Goal: Task Accomplishment & Management: Complete application form

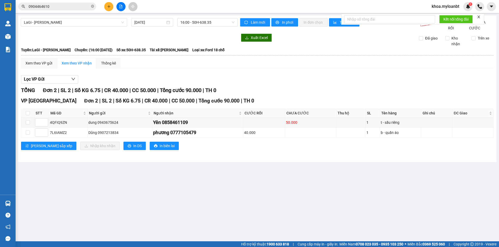
click at [30, 117] on th at bounding box center [27, 113] width 13 height 9
click at [28, 115] on input "checkbox" at bounding box center [28, 113] width 4 height 4
checkbox input "true"
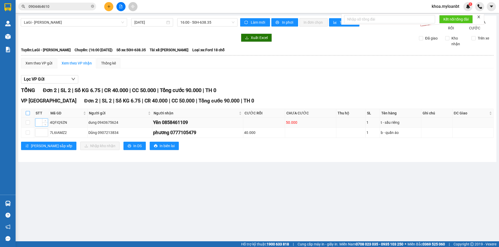
checkbox input "true"
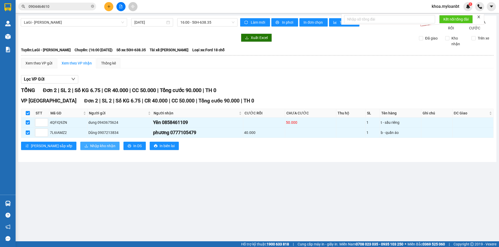
click at [83, 150] on button "Nhập kho nhận" at bounding box center [99, 146] width 39 height 8
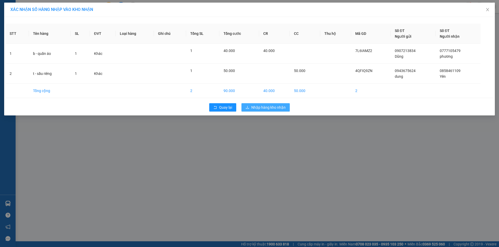
click at [246, 109] on button "Nhập hàng kho nhận" at bounding box center [265, 107] width 48 height 8
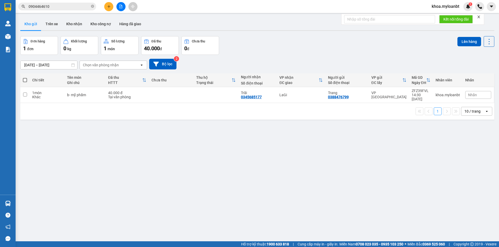
click at [74, 10] on span "0904464610" at bounding box center [57, 7] width 78 height 8
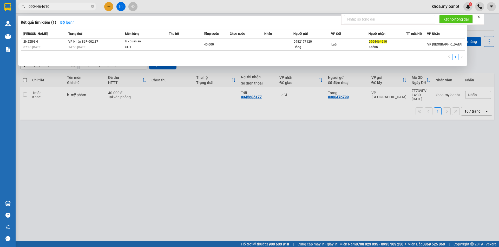
click at [74, 9] on input "0904464610" at bounding box center [59, 7] width 61 height 6
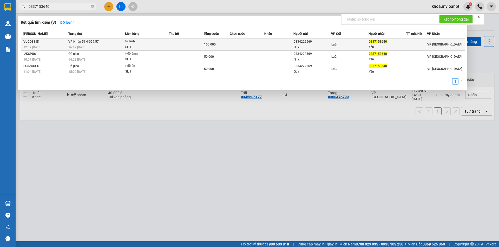
type input "0337153640"
click at [135, 42] on div "tủ lạnh" at bounding box center [144, 42] width 39 height 6
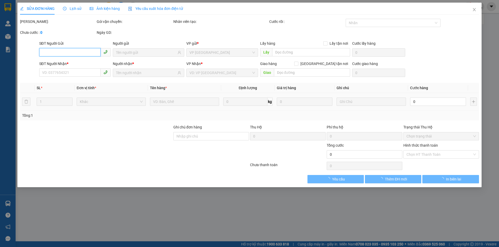
type input "0334222569"
type input "Qúy"
type input "0337153640"
type input "Yến"
type input "150.000"
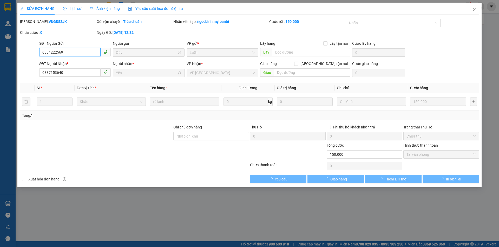
click at [440, 154] on span "Tại văn phòng" at bounding box center [440, 154] width 69 height 8
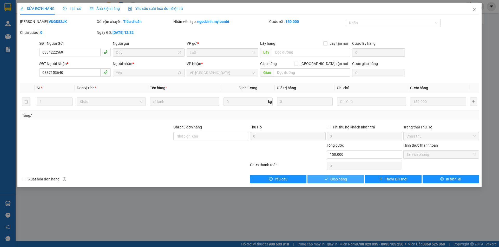
click at [356, 176] on button "Giao hàng" at bounding box center [335, 179] width 56 height 8
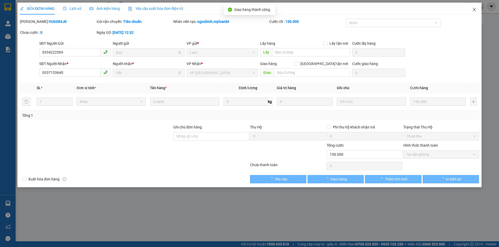
click at [474, 8] on icon "close" at bounding box center [474, 10] width 4 height 4
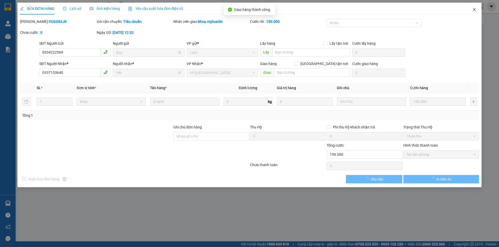
click at [474, 8] on div "khoa.myloanbt 1" at bounding box center [462, 6] width 71 height 9
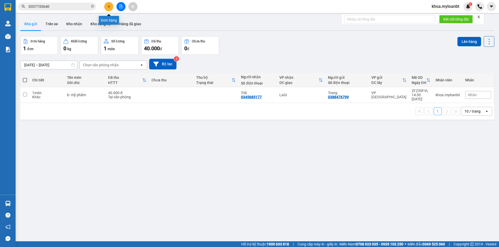
click at [112, 6] on button at bounding box center [108, 6] width 9 height 9
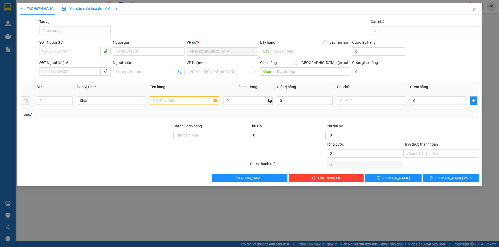
click at [165, 103] on input "text" at bounding box center [184, 100] width 69 height 8
type input "h- lhk"
click at [89, 53] on input "SĐT Người Gửi" at bounding box center [69, 51] width 61 height 8
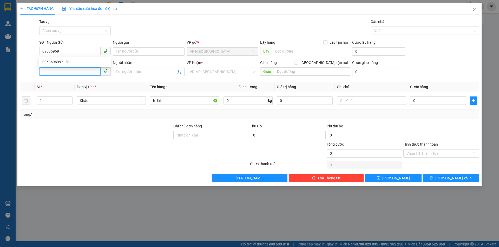
click at [90, 72] on input "SĐT Người Nhận *" at bounding box center [69, 71] width 61 height 8
click at [87, 56] on div "SĐT Người Gửi 09636969" at bounding box center [74, 48] width 71 height 18
click at [87, 54] on input "09636969" at bounding box center [69, 51] width 61 height 8
click at [87, 58] on div "0963696992 - linh" at bounding box center [74, 62] width 71 height 8
type input "0963696992"
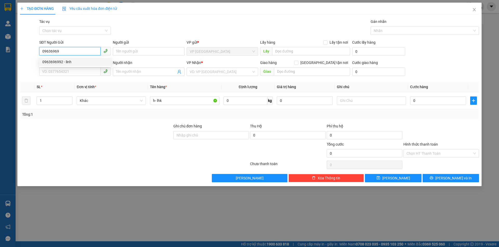
type input "linh"
type input "0983645452"
type input "[PERSON_NAME]"
type input "1004 tân xuân"
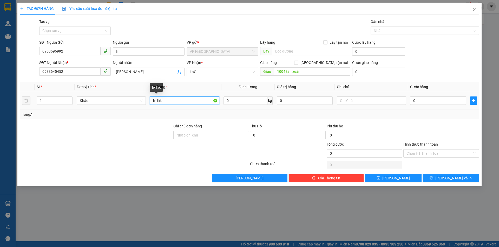
click at [196, 99] on input "h- lhk" at bounding box center [184, 100] width 69 height 8
type input "h- lkdt"
click at [441, 100] on input "0" at bounding box center [438, 100] width 56 height 8
type input "5"
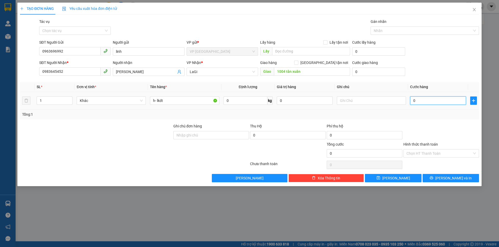
type input "5"
type input "50"
click at [433, 115] on div "Tổng: 1" at bounding box center [249, 114] width 455 height 6
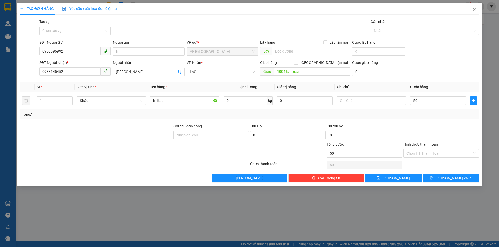
type input "50.000"
drag, startPoint x: 442, startPoint y: 174, endPoint x: 439, endPoint y: 174, distance: 2.9
click at [442, 174] on button "[PERSON_NAME] và In" at bounding box center [450, 178] width 56 height 8
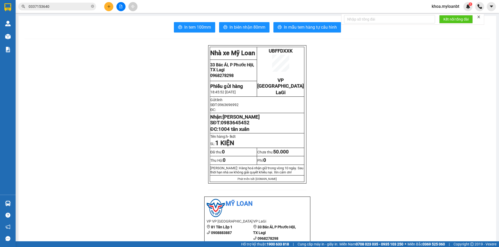
click at [290, 51] on span "UBFFDXXK" at bounding box center [281, 51] width 24 height 6
copy span "UBFFDXXK"
click at [288, 49] on span "UBFFDXXK" at bounding box center [281, 51] width 24 height 6
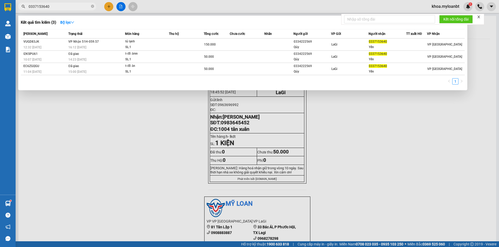
drag, startPoint x: 69, startPoint y: 7, endPoint x: 130, endPoint y: 15, distance: 61.5
click at [69, 7] on input "0337153640" at bounding box center [59, 7] width 61 height 6
click at [92, 8] on span at bounding box center [92, 6] width 3 height 5
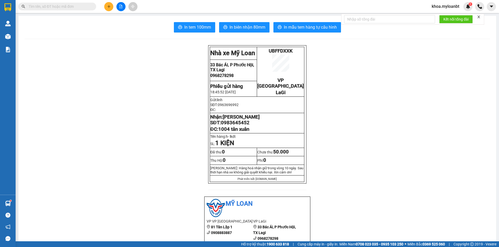
drag, startPoint x: 298, startPoint y: 50, endPoint x: 291, endPoint y: 50, distance: 7.0
click at [298, 50] on p "UBFFDXXK" at bounding box center [280, 51] width 46 height 6
click at [291, 50] on span "UBFFDXXK" at bounding box center [281, 51] width 24 height 6
copy span "UBFFDXXK"
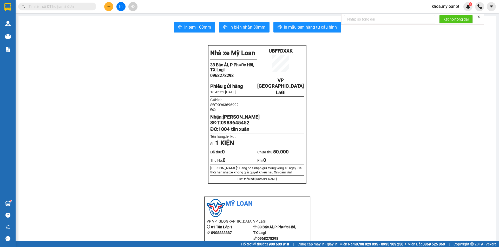
click at [61, 9] on span at bounding box center [57, 7] width 78 height 8
click at [61, 9] on input "text" at bounding box center [59, 7] width 61 height 6
paste input "UBFFDXXK"
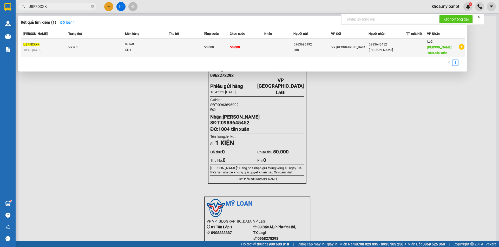
type input "UBFFDXXK"
click at [235, 48] on span "50.000" at bounding box center [235, 47] width 10 height 4
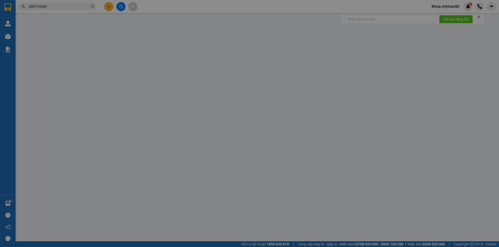
click at [426, 157] on div "SỬA ĐƠN HÀNG Lịch sử Ảnh kiện hàng Yêu cầu xuất hóa đơn điện tử Total Paid Fee …" at bounding box center [249, 123] width 499 height 247
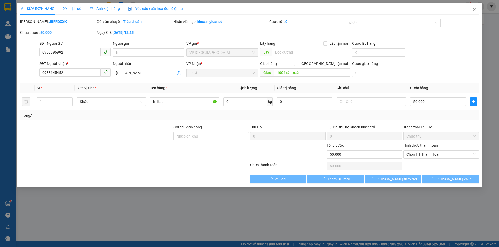
type input "0963696992"
type input "0983645452"
type input "1004 tân xuân"
type input "50.000"
click at [429, 154] on span "Chọn HT Thanh Toán" at bounding box center [440, 154] width 69 height 8
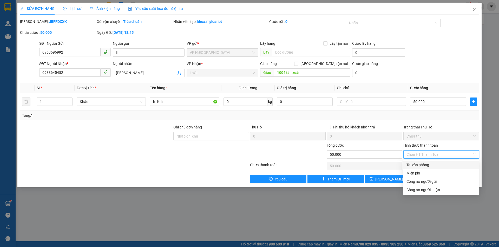
click at [423, 162] on div "Tại văn phòng" at bounding box center [440, 165] width 69 height 6
type input "0"
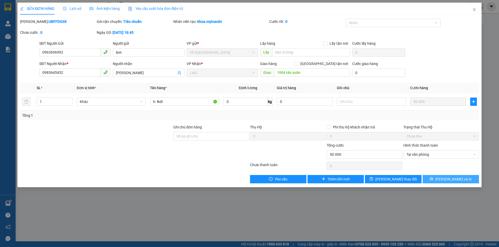
click at [431, 178] on button "[PERSON_NAME] và In" at bounding box center [450, 179] width 56 height 8
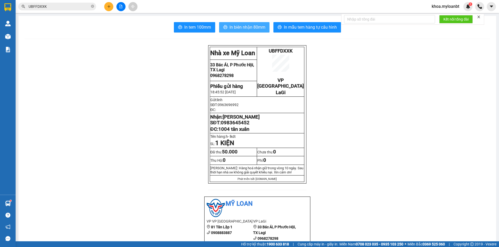
click at [259, 29] on span "In biên nhận 80mm" at bounding box center [247, 27] width 36 height 6
click at [299, 30] on button "In mẫu tem hàng tự cấu hình" at bounding box center [307, 27] width 68 height 10
click at [81, 9] on input "UBFFDXXK" at bounding box center [59, 7] width 61 height 6
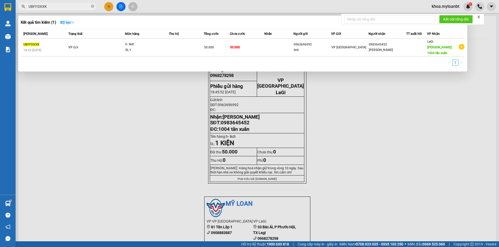
click at [81, 9] on input "UBFFDXXK" at bounding box center [59, 7] width 61 height 6
click at [92, 6] on icon "close-circle" at bounding box center [92, 6] width 3 height 3
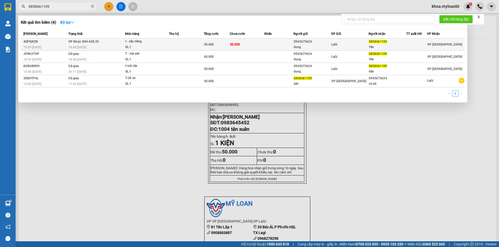
type input "0858461109"
click at [153, 41] on div "t - sầu riêng" at bounding box center [144, 42] width 39 height 6
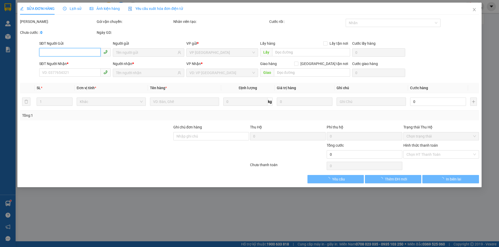
type input "0943675624"
type input "dung"
type input "0858461109"
type input "Yên"
type input "50.000"
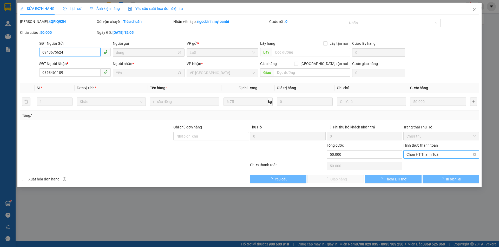
click at [436, 158] on span "Chọn HT Thanh Toán" at bounding box center [440, 154] width 69 height 8
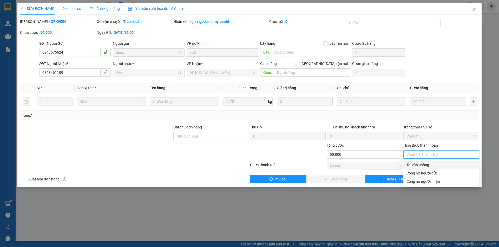
click at [432, 162] on div "Tại văn phòng" at bounding box center [440, 165] width 69 height 6
type input "0"
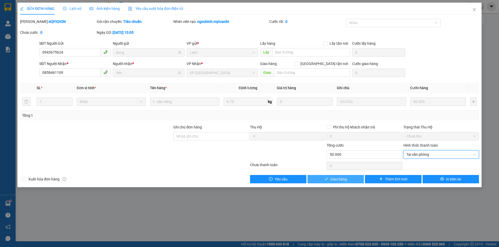
click at [349, 177] on button "Giao hàng" at bounding box center [335, 179] width 56 height 8
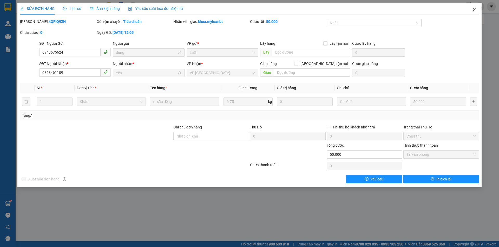
click at [474, 17] on span "Close" at bounding box center [474, 10] width 15 height 15
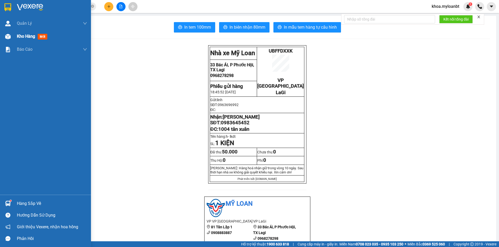
click at [11, 38] on div at bounding box center [7, 36] width 9 height 9
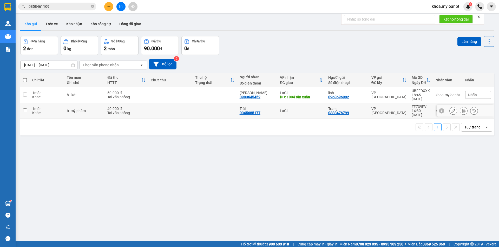
click at [298, 115] on td "LaGi" at bounding box center [301, 111] width 48 height 16
checkbox input "true"
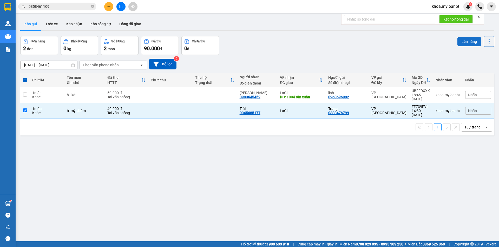
click at [457, 44] on button "Lên hàng" at bounding box center [469, 41] width 24 height 9
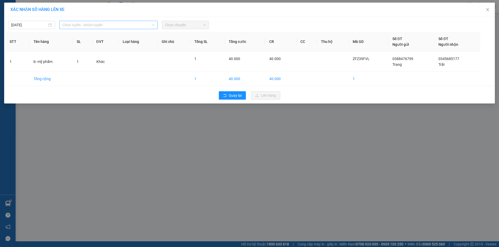
click at [121, 27] on span "Chọn tuyến - nhóm tuyến" at bounding box center [108, 25] width 92 height 8
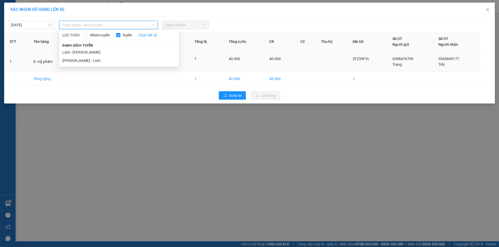
click at [94, 59] on li "[PERSON_NAME] - LaGi" at bounding box center [118, 60] width 119 height 8
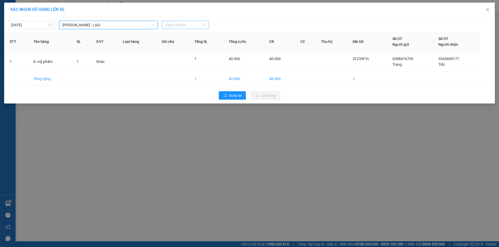
click at [179, 26] on span "Chọn chuyến" at bounding box center [185, 25] width 41 height 8
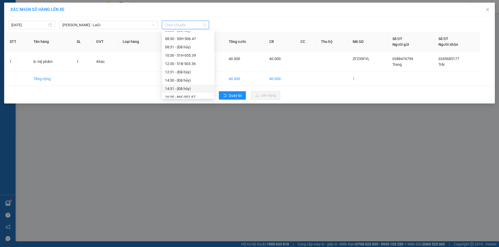
scroll to position [12, 0]
click at [198, 96] on div "16:30 - 86F-002.87" at bounding box center [188, 98] width 46 height 6
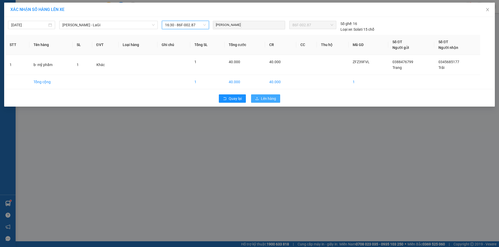
click at [262, 99] on span "Lên hàng" at bounding box center [268, 99] width 15 height 6
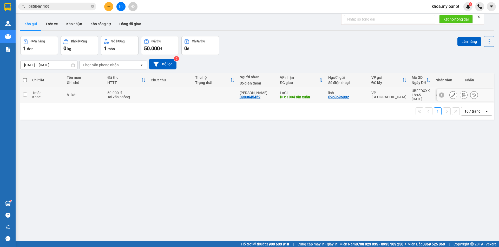
click at [203, 99] on td at bounding box center [214, 95] width 44 height 16
checkbox input "true"
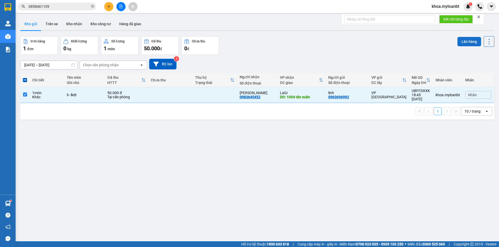
click at [470, 45] on button "Lên hàng" at bounding box center [469, 41] width 24 height 9
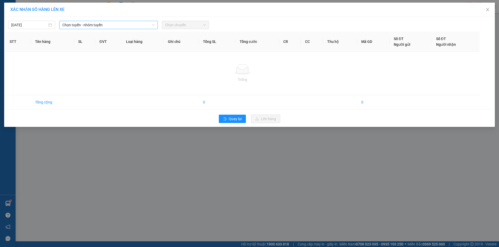
click at [153, 25] on icon "down" at bounding box center [153, 24] width 3 height 3
click at [149, 26] on span "Chọn tuyến - nhóm tuyến" at bounding box center [108, 25] width 92 height 8
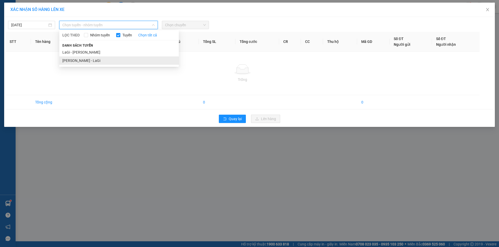
click at [110, 58] on li "[PERSON_NAME] - LaGi" at bounding box center [118, 60] width 119 height 8
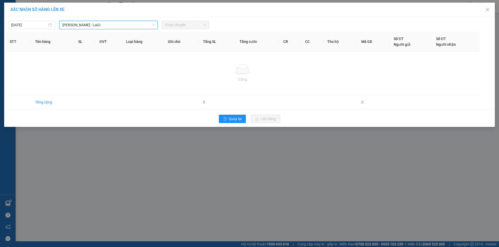
click at [177, 28] on span "Chọn chuyến" at bounding box center [185, 25] width 41 height 8
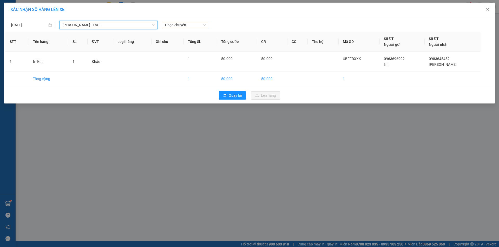
click at [177, 26] on span "Chọn chuyến" at bounding box center [185, 25] width 41 height 8
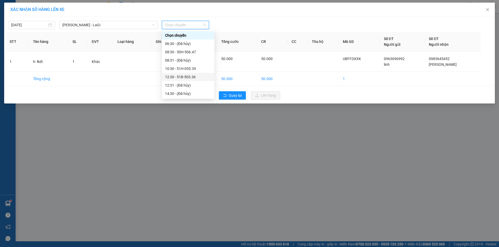
scroll to position [42, 0]
click at [196, 75] on div "18:30 - 51H-059.57" at bounding box center [188, 77] width 46 height 6
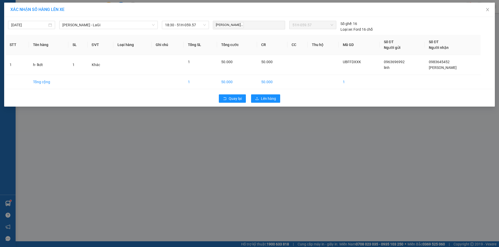
click at [272, 104] on div "Quay lại Lên hàng" at bounding box center [249, 99] width 488 height 14
click at [272, 101] on button "Lên hàng" at bounding box center [265, 98] width 29 height 8
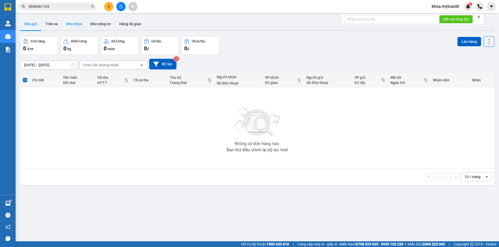
click at [71, 25] on button "Kho nhận" at bounding box center [74, 24] width 24 height 12
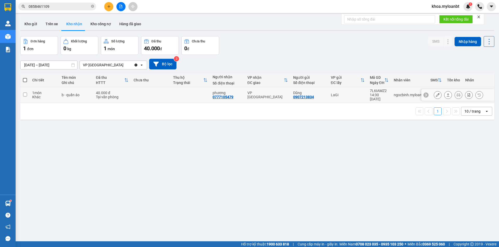
click at [446, 95] on icon at bounding box center [448, 95] width 4 height 4
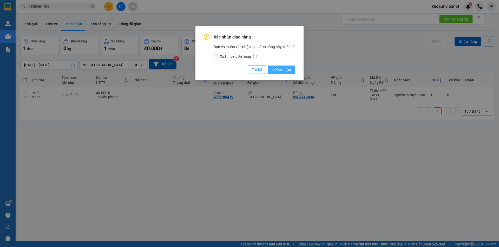
click at [272, 70] on icon "check" at bounding box center [273, 69] width 3 height 3
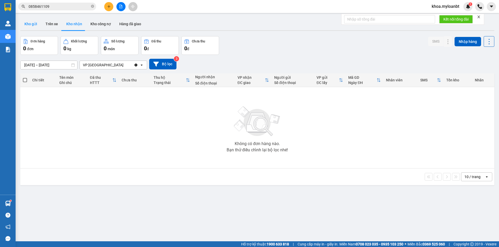
click at [35, 26] on button "Kho gửi" at bounding box center [30, 24] width 21 height 12
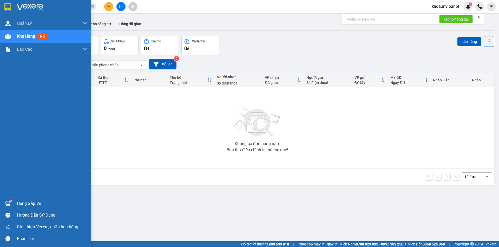
click at [26, 70] on div "Quản [PERSON_NAME] lý giao nhận mới Kho hàng mới Báo cáo Mẫu 1: Báo cáo dòng ti…" at bounding box center [45, 106] width 91 height 178
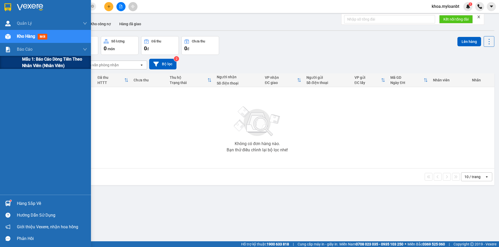
click at [31, 60] on span "Mẫu 1: Báo cáo dòng tiền theo nhân viên (Nhân viên)" at bounding box center [54, 62] width 65 height 13
